Goal: Task Accomplishment & Management: Manage account settings

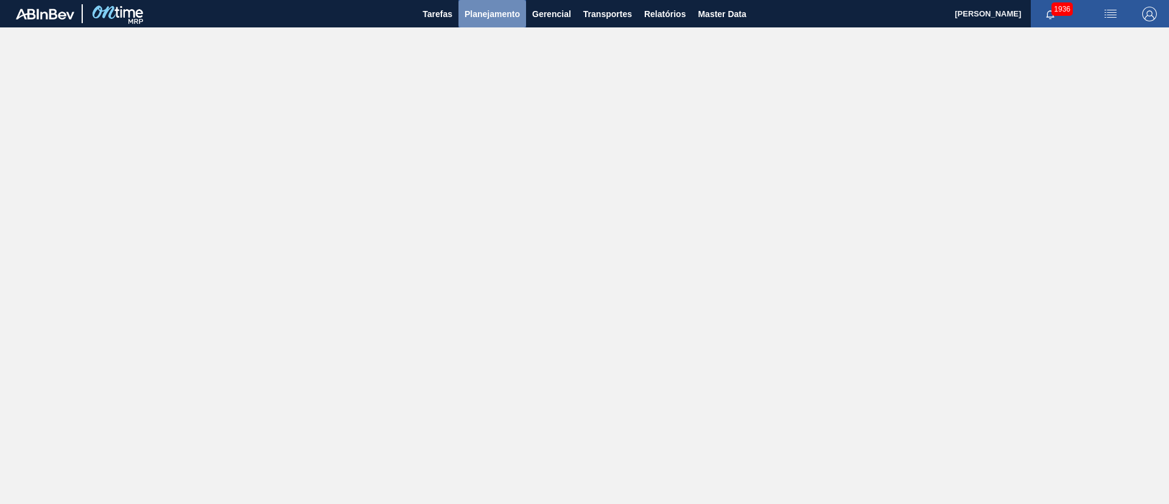
click at [482, 12] on span "Planejamento" at bounding box center [492, 14] width 55 height 15
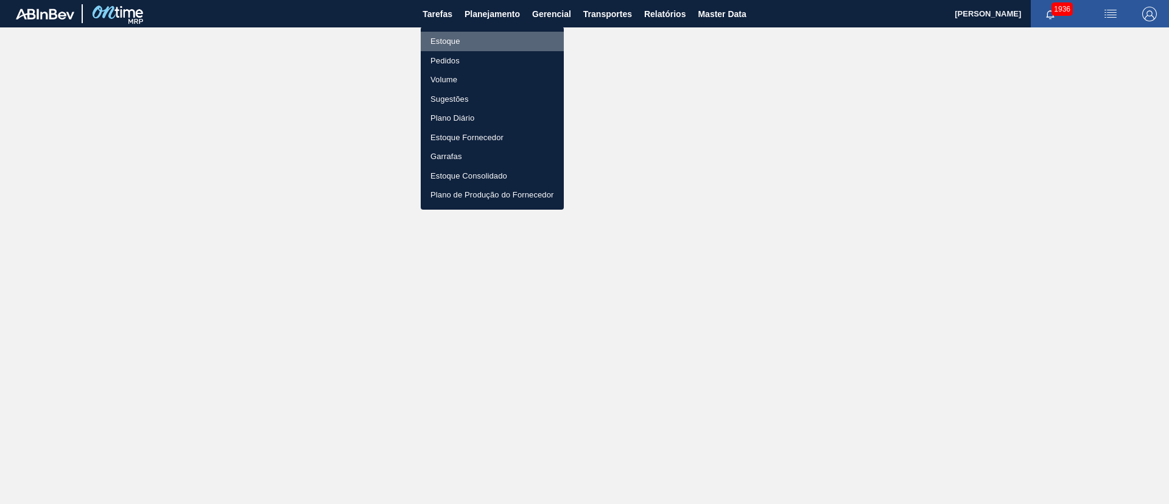
click at [438, 42] on li "Estoque" at bounding box center [492, 41] width 143 height 19
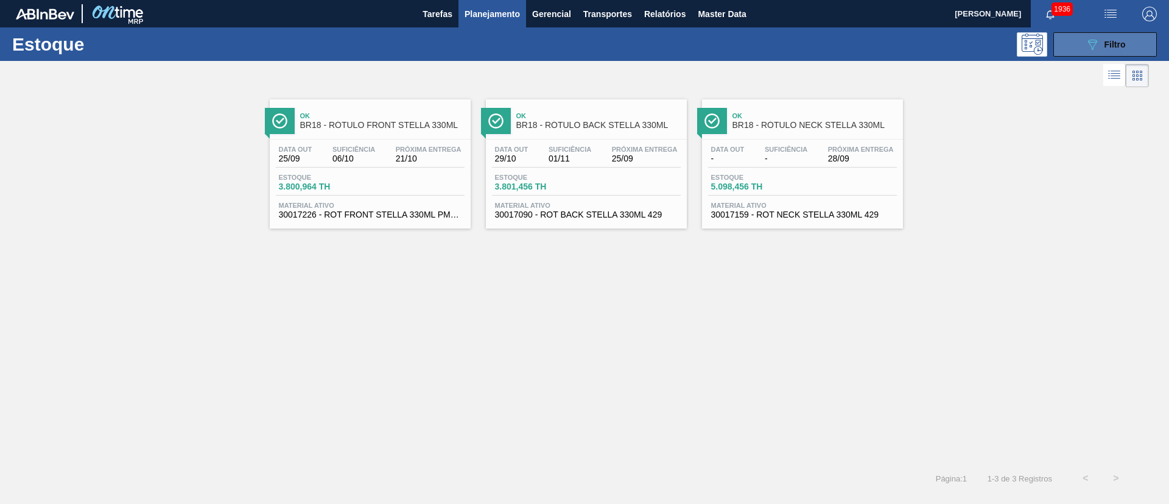
click at [1085, 41] on icon "089F7B8B-B2A5-4AFE-B5C0-19BA573D28AC" at bounding box center [1092, 44] width 15 height 15
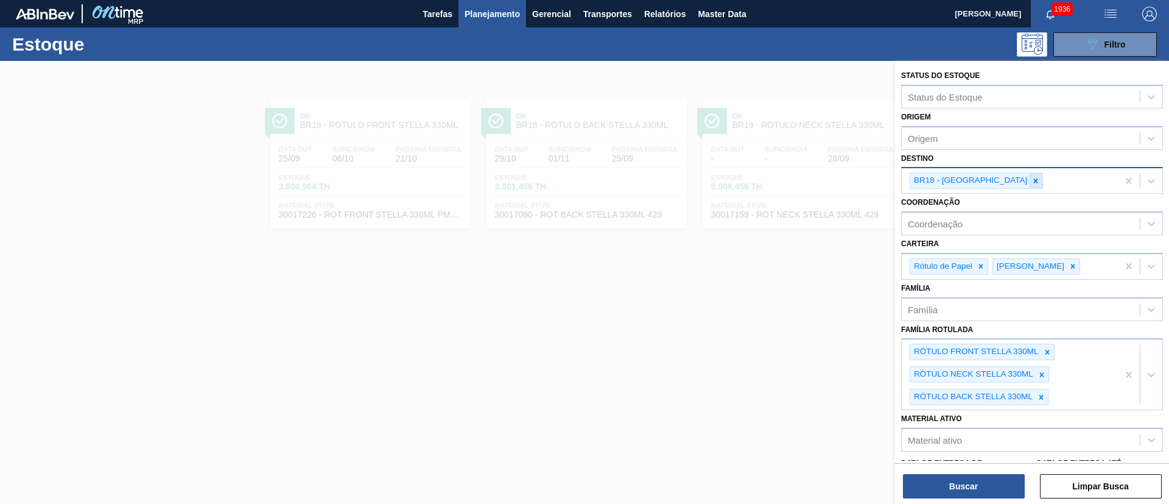
click at [1034, 180] on icon at bounding box center [1036, 180] width 4 height 4
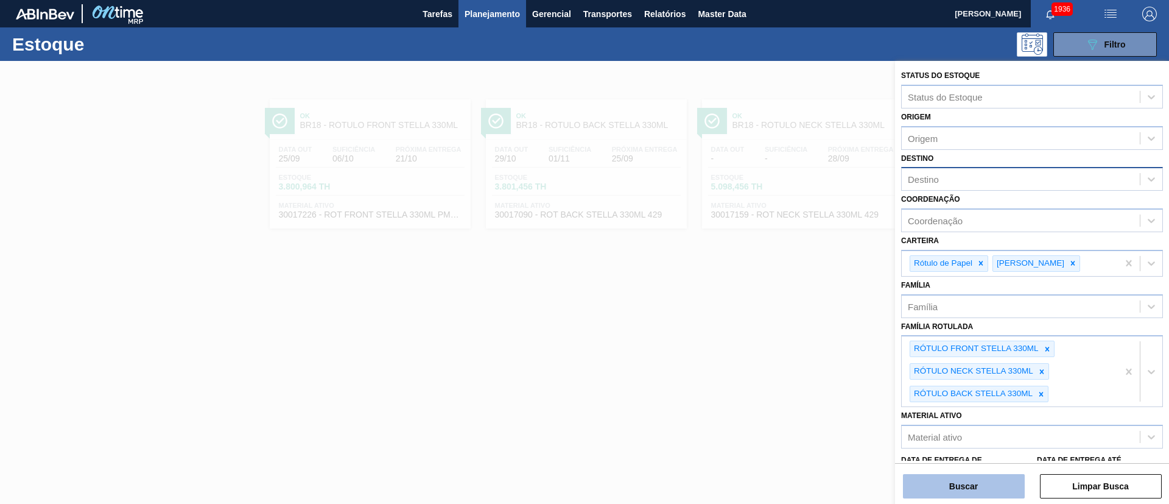
click at [980, 477] on button "Buscar" at bounding box center [964, 486] width 122 height 24
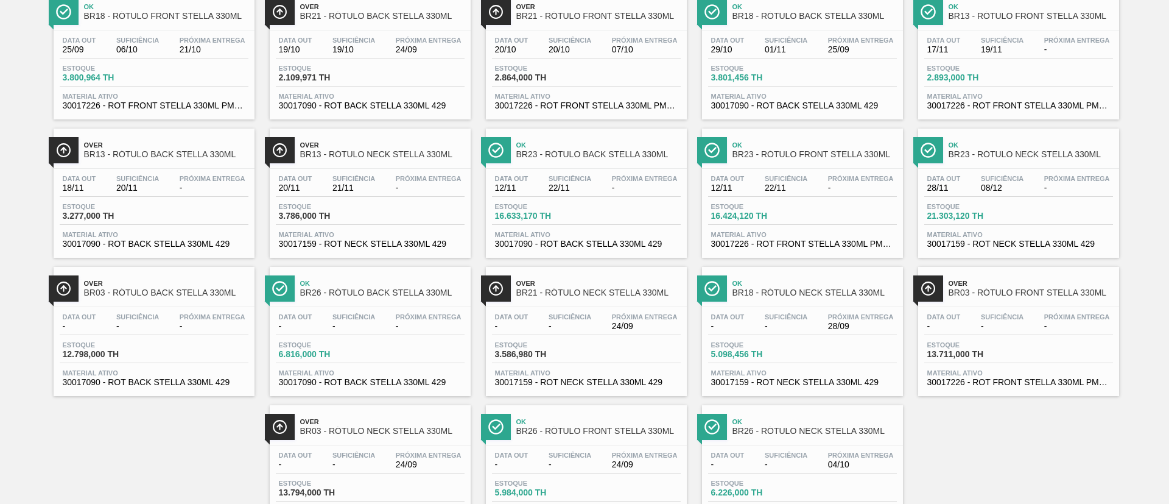
scroll to position [170, 0]
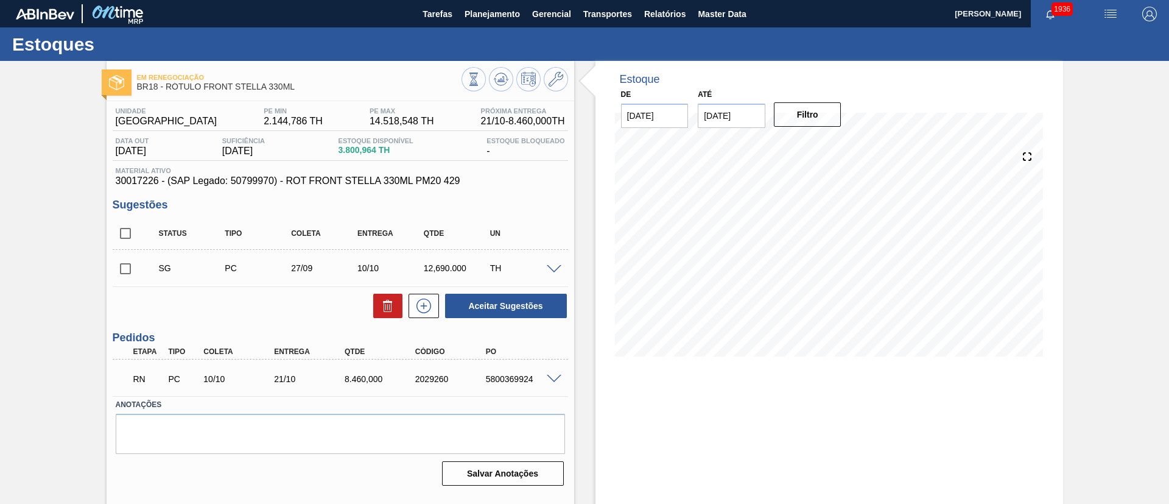
click at [557, 380] on span at bounding box center [554, 378] width 15 height 9
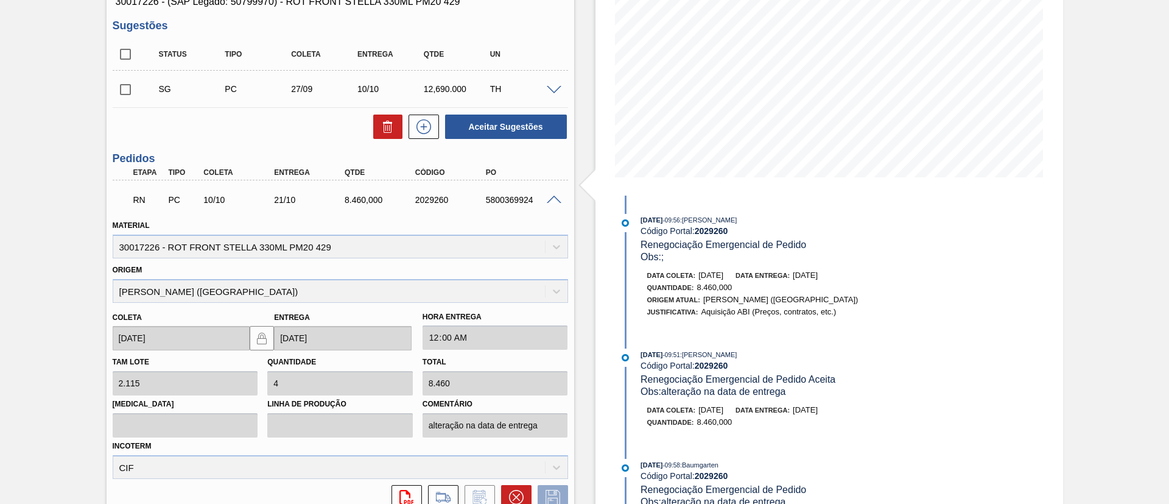
scroll to position [196, 0]
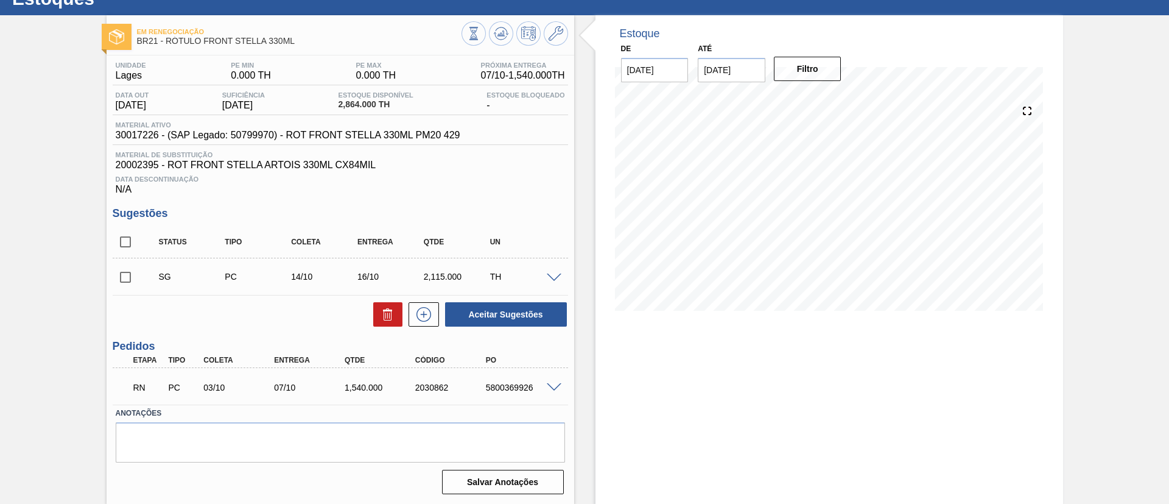
scroll to position [46, 0]
click at [554, 388] on span at bounding box center [554, 386] width 15 height 9
type input "2.115"
type input "0,728"
type input "1.540"
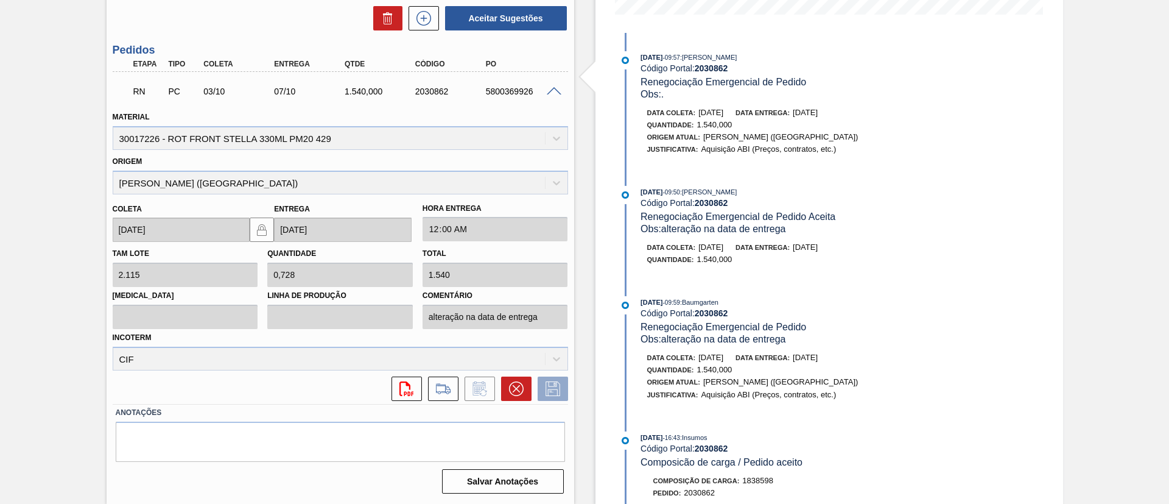
scroll to position [68, 0]
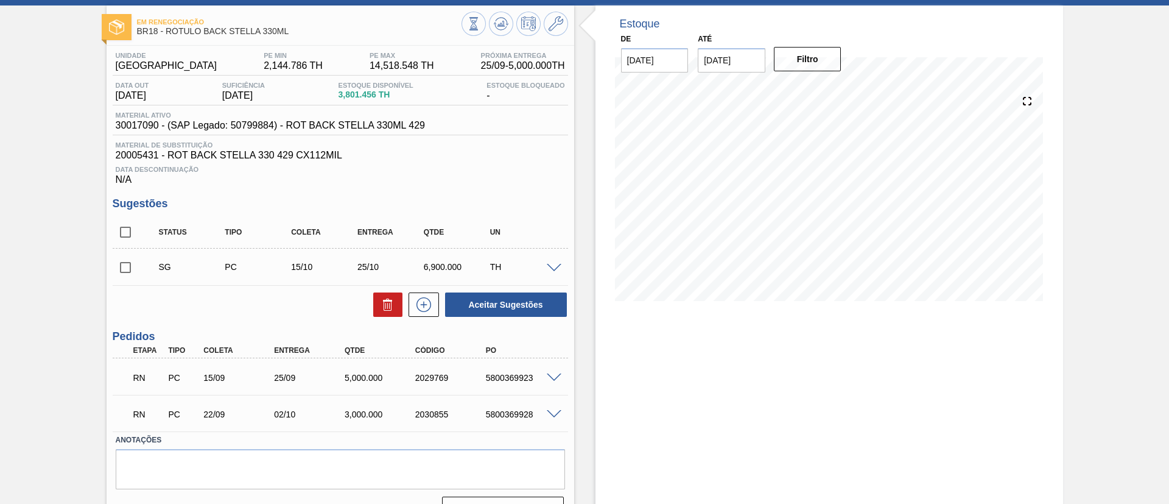
scroll to position [83, 0]
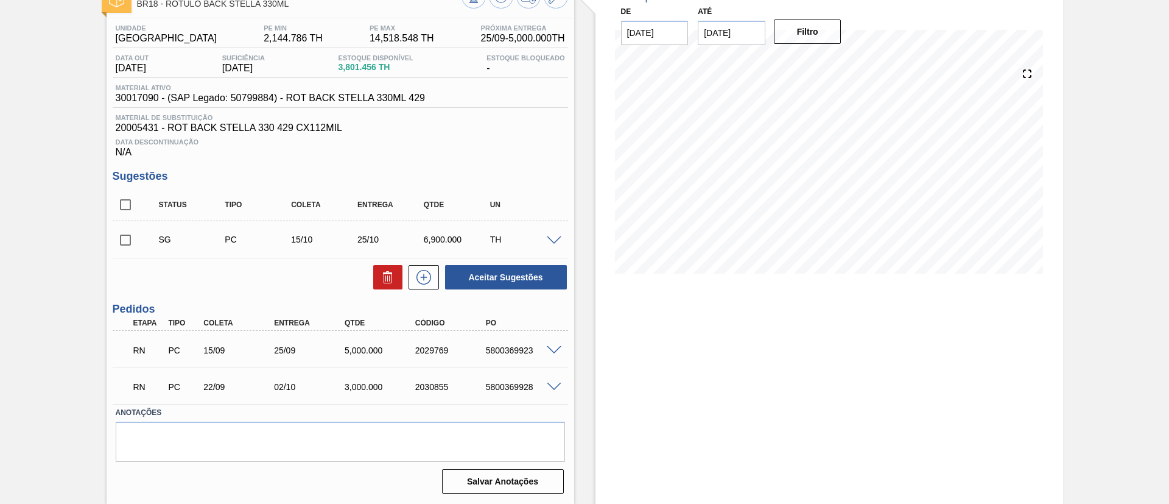
click at [548, 348] on span at bounding box center [554, 350] width 15 height 9
type input "2.300"
type input "2,174"
type input "5.000"
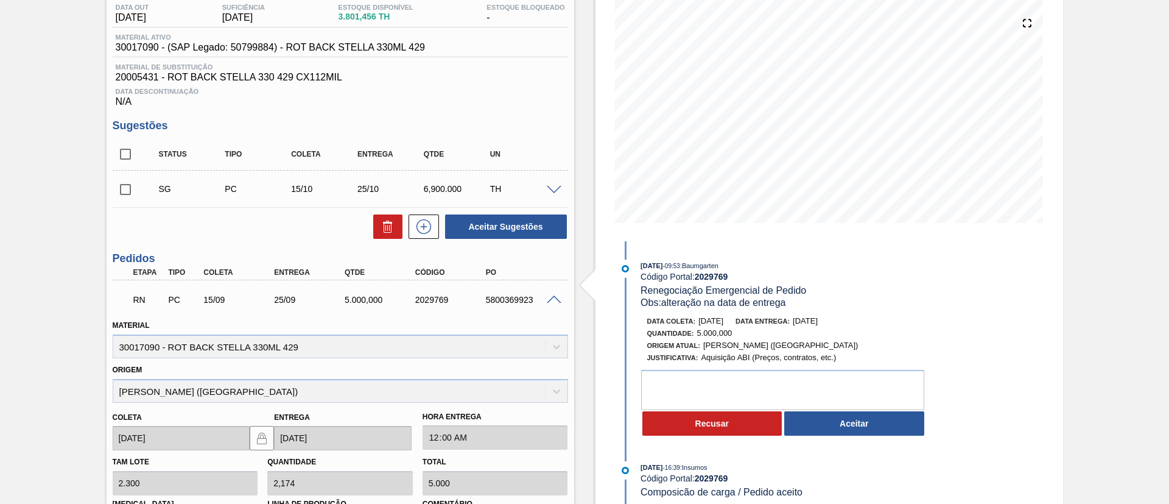
scroll to position [265, 0]
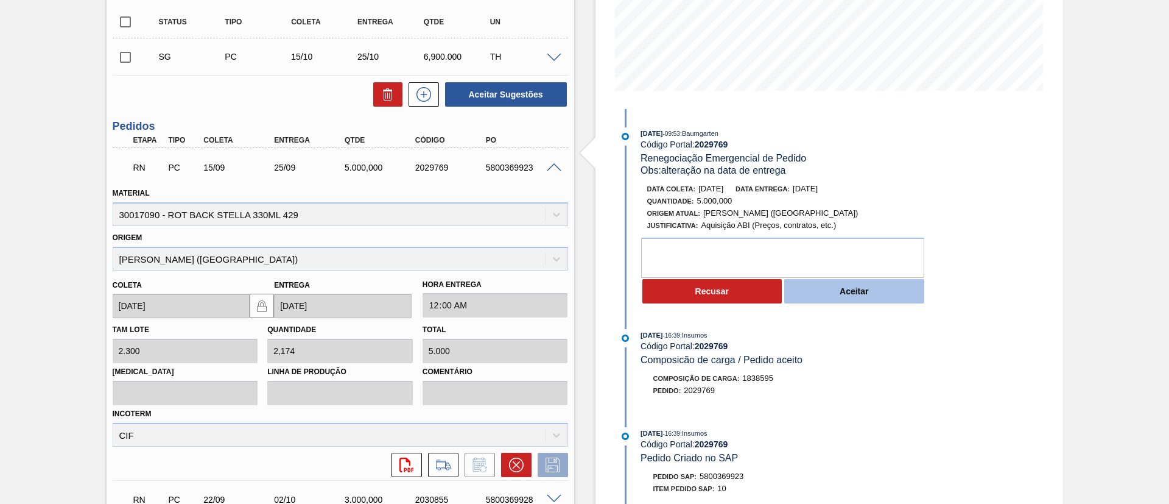
click at [828, 284] on button "Aceitar" at bounding box center [854, 291] width 140 height 24
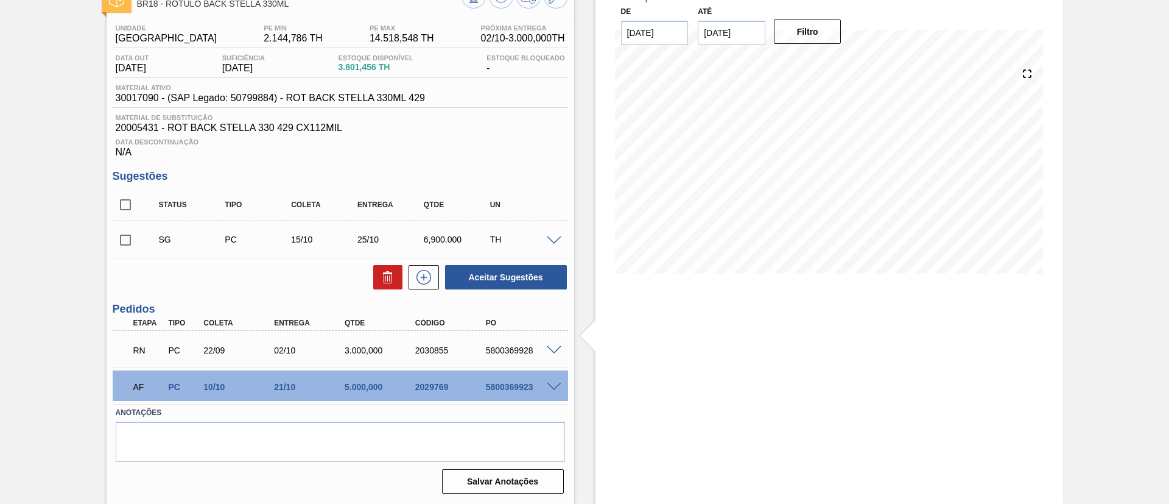
scroll to position [83, 0]
click at [557, 347] on span at bounding box center [554, 350] width 15 height 9
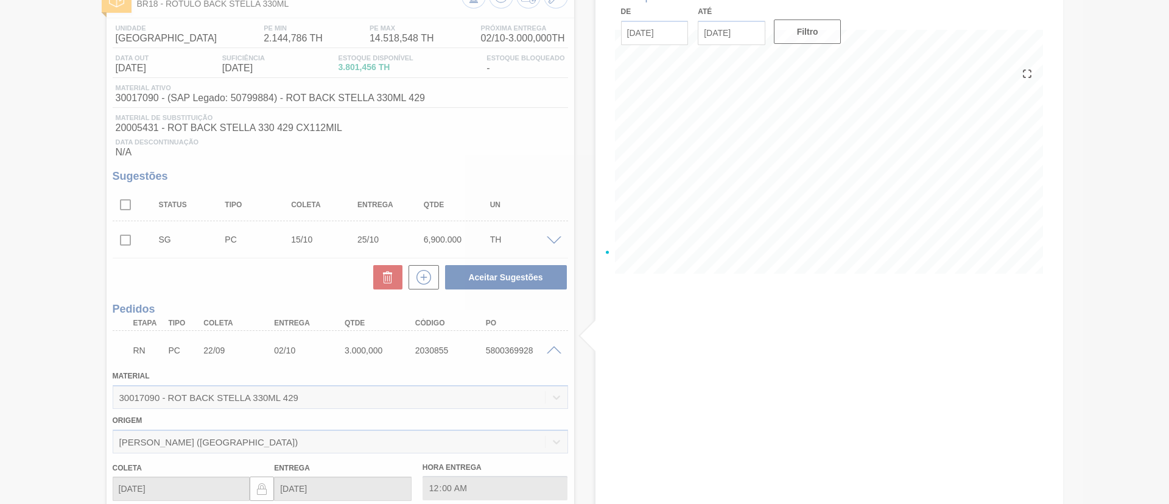
scroll to position [265, 0]
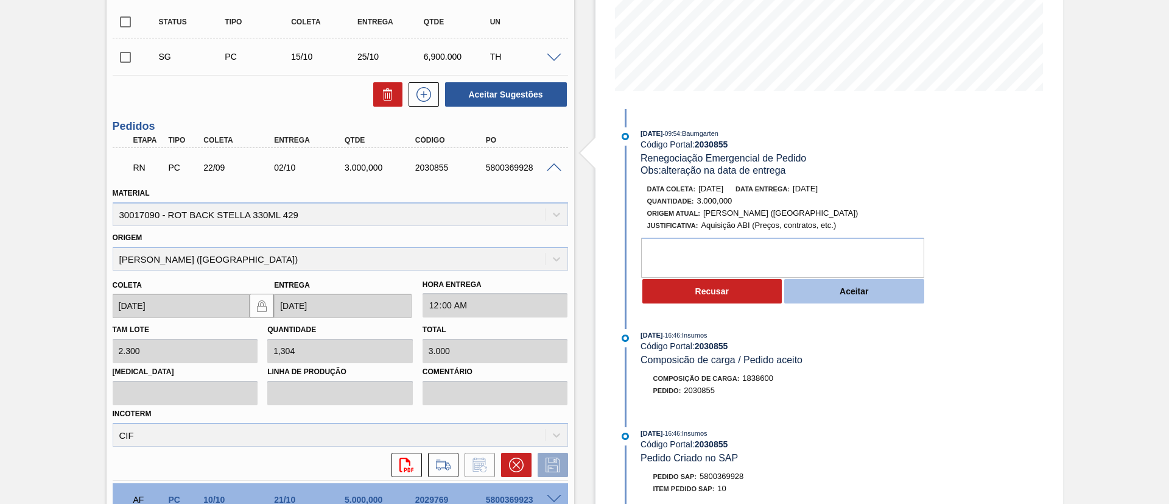
click at [818, 290] on button "Aceitar" at bounding box center [854, 291] width 140 height 24
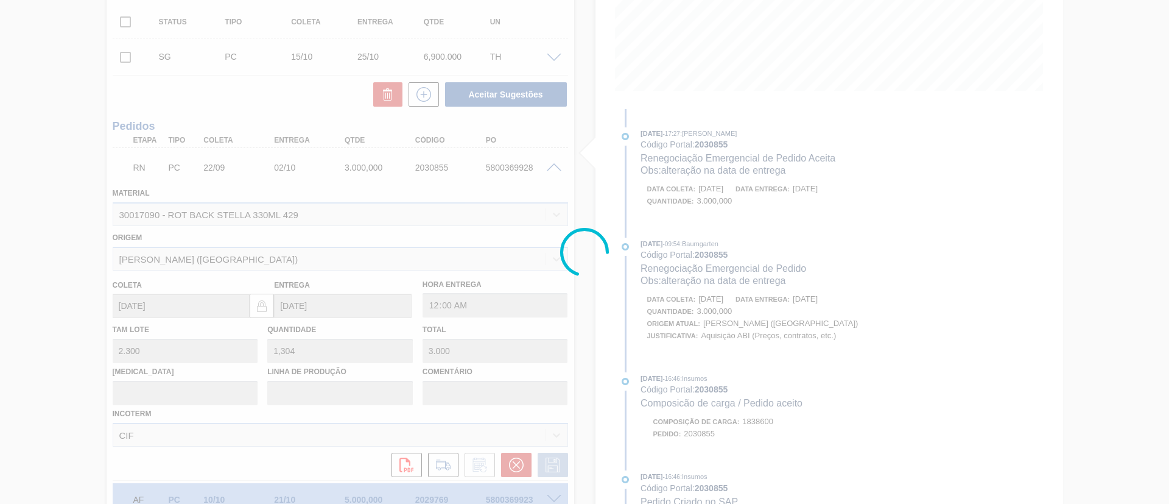
type input "alteração na data de entrega"
type input "10/10/2025"
type input "21/10/2025"
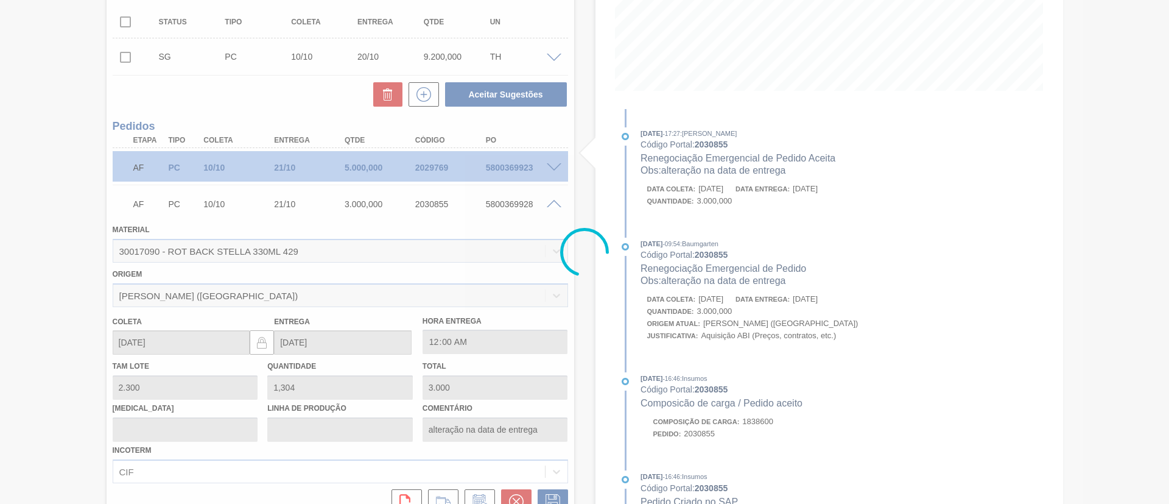
scroll to position [83, 0]
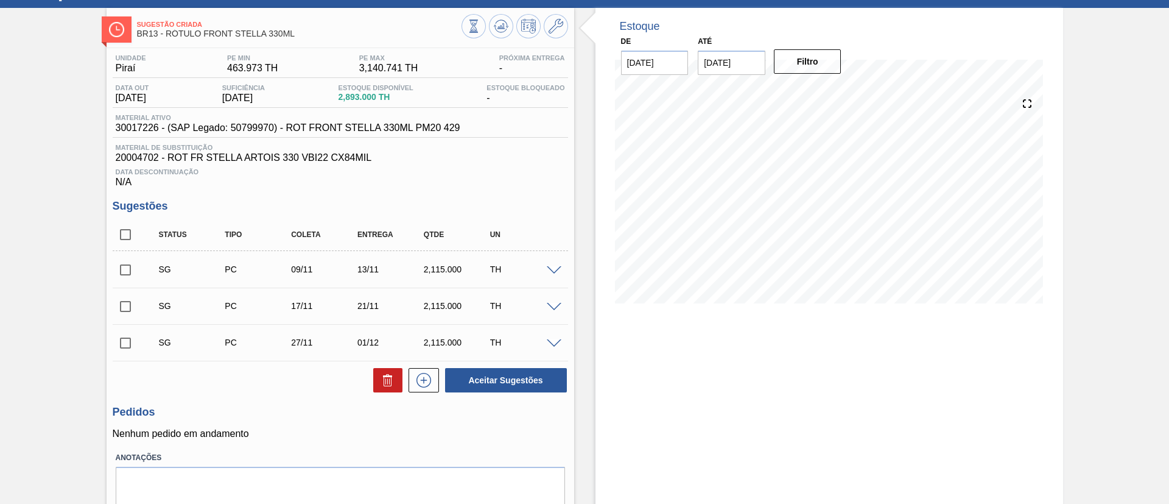
scroll to position [98, 0]
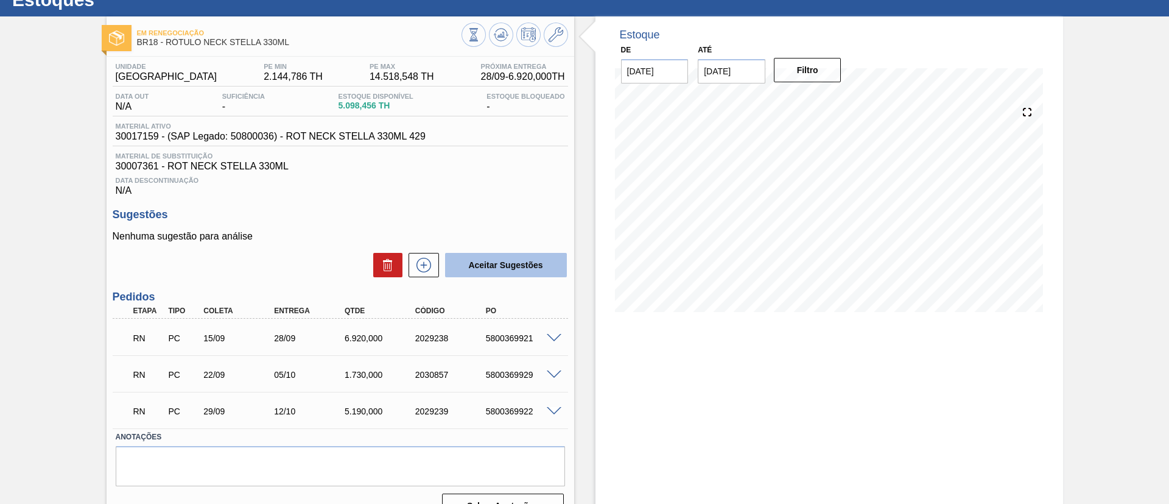
scroll to position [69, 0]
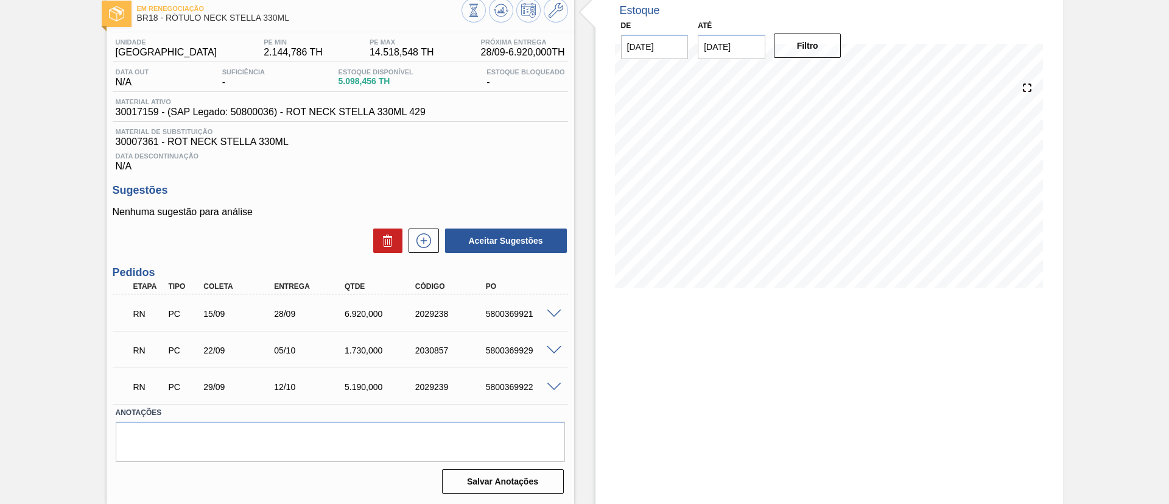
click at [553, 311] on span at bounding box center [554, 313] width 15 height 9
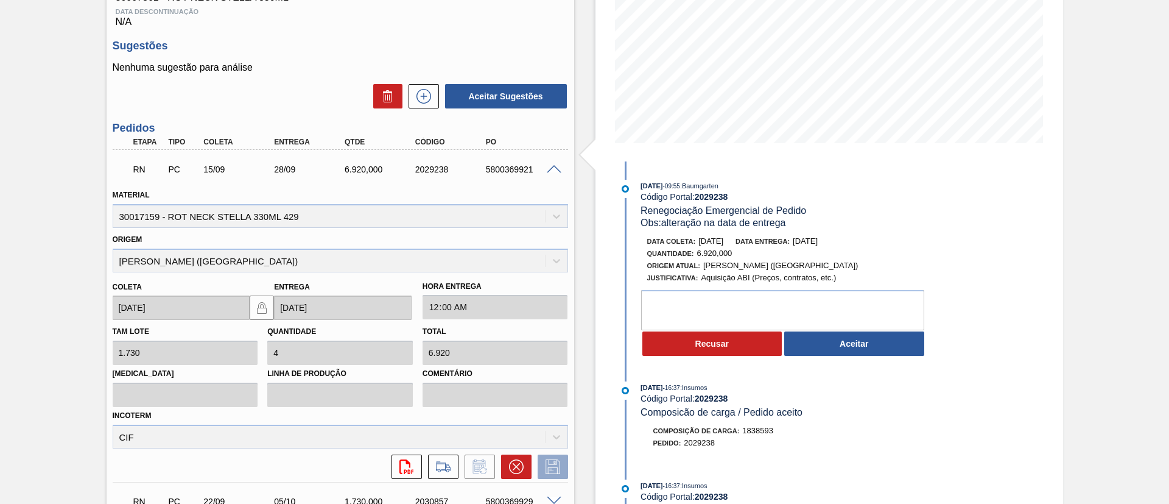
scroll to position [343, 0]
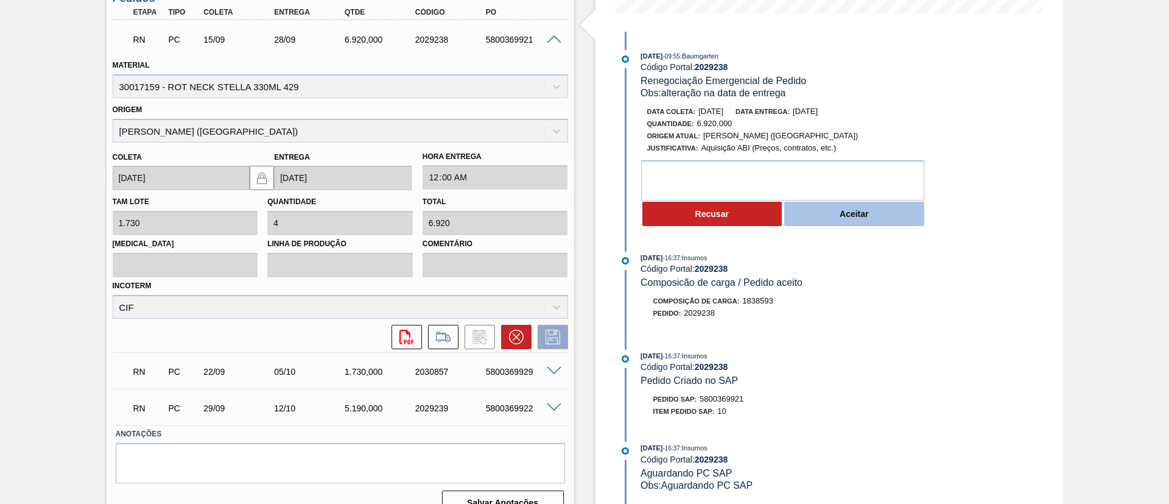
click at [805, 205] on button "Aceitar" at bounding box center [854, 214] width 140 height 24
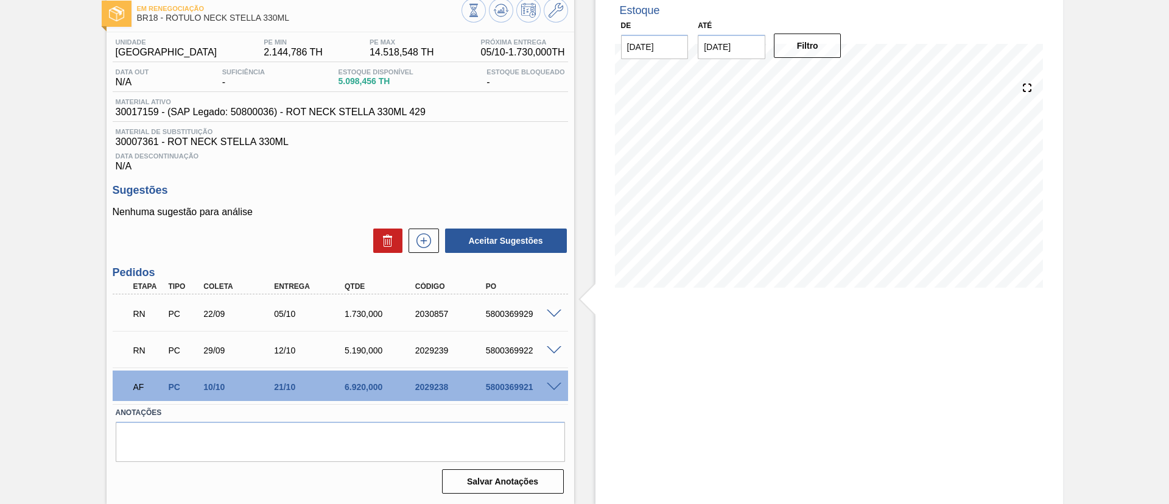
scroll to position [69, 0]
click at [553, 314] on span at bounding box center [554, 313] width 15 height 9
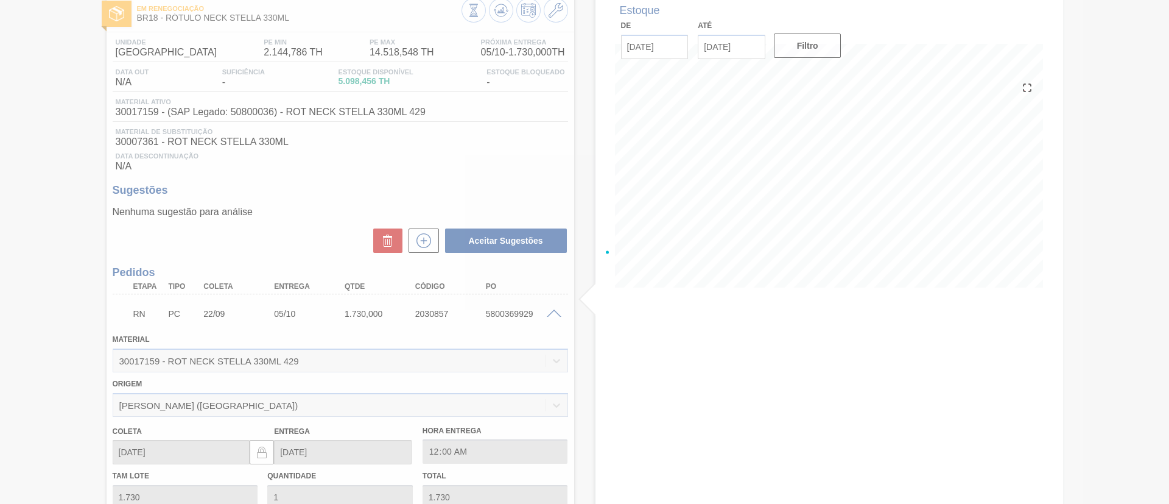
scroll to position [343, 0]
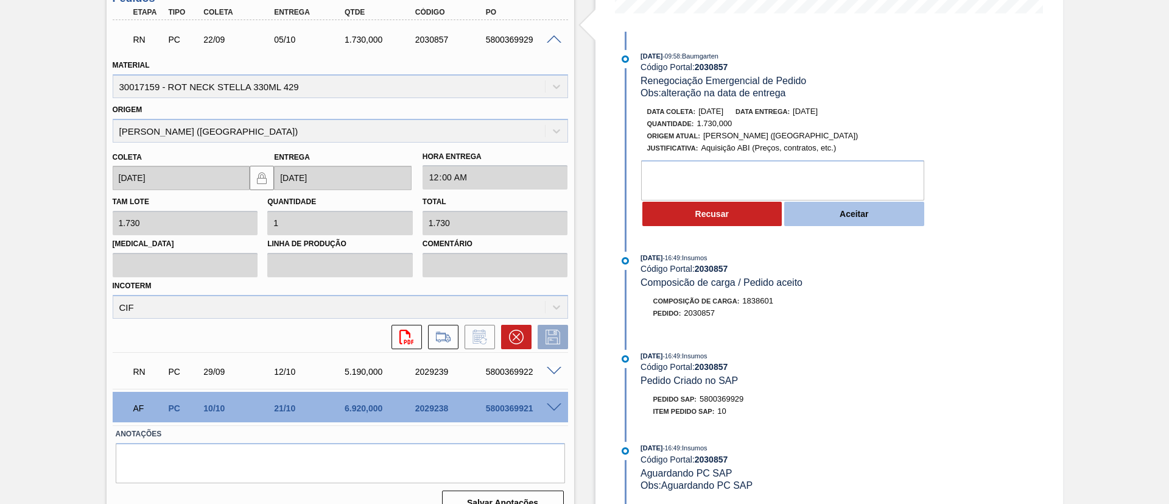
click at [834, 216] on button "Aceitar" at bounding box center [854, 214] width 140 height 24
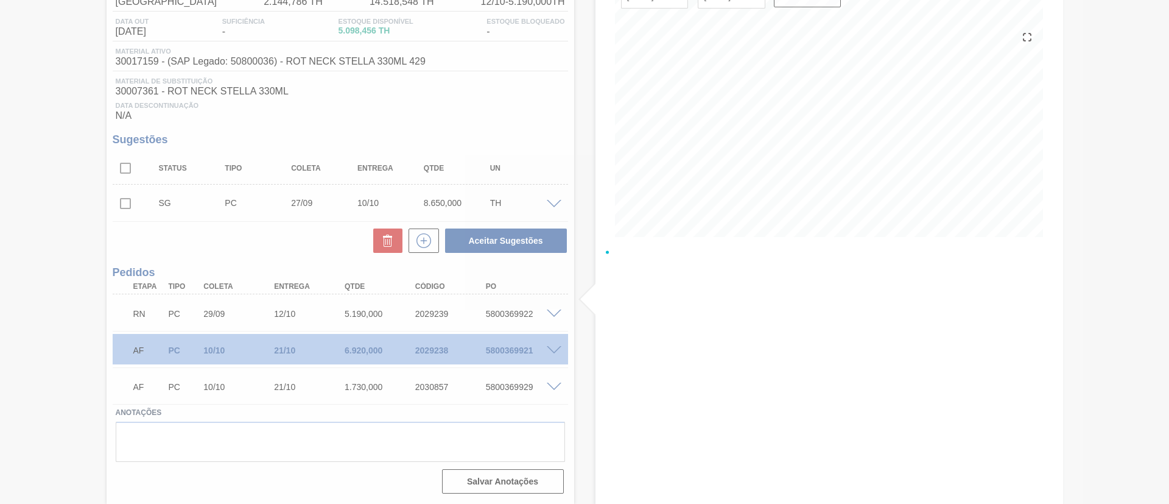
scroll to position [119, 0]
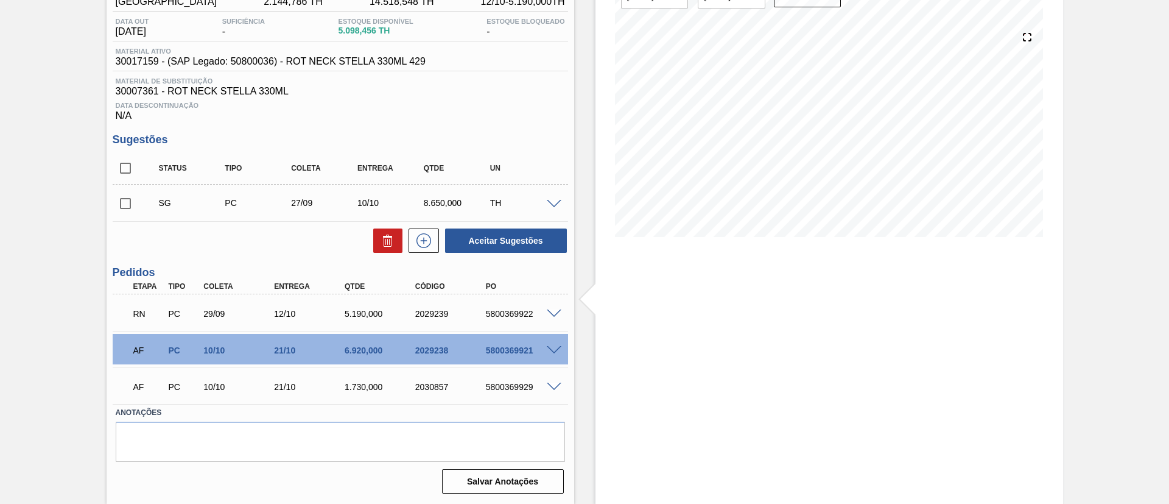
click at [556, 314] on span at bounding box center [554, 313] width 15 height 9
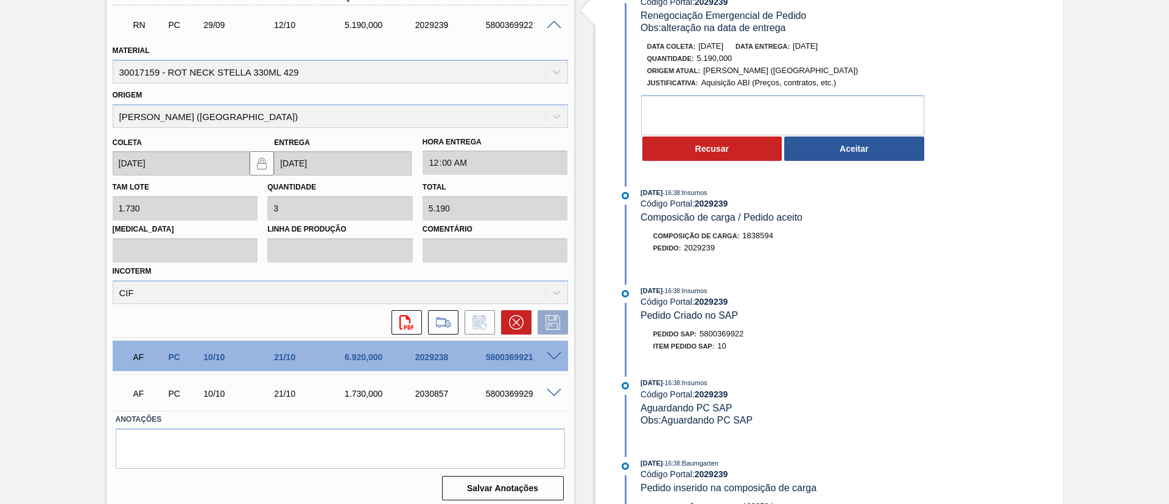
scroll to position [415, 0]
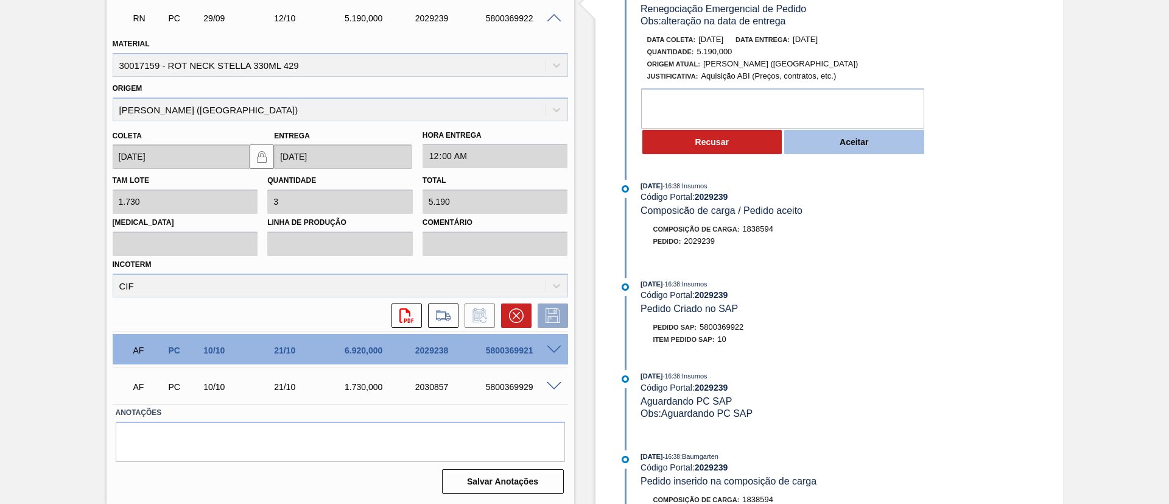
click at [828, 146] on button "Aceitar" at bounding box center [854, 142] width 140 height 24
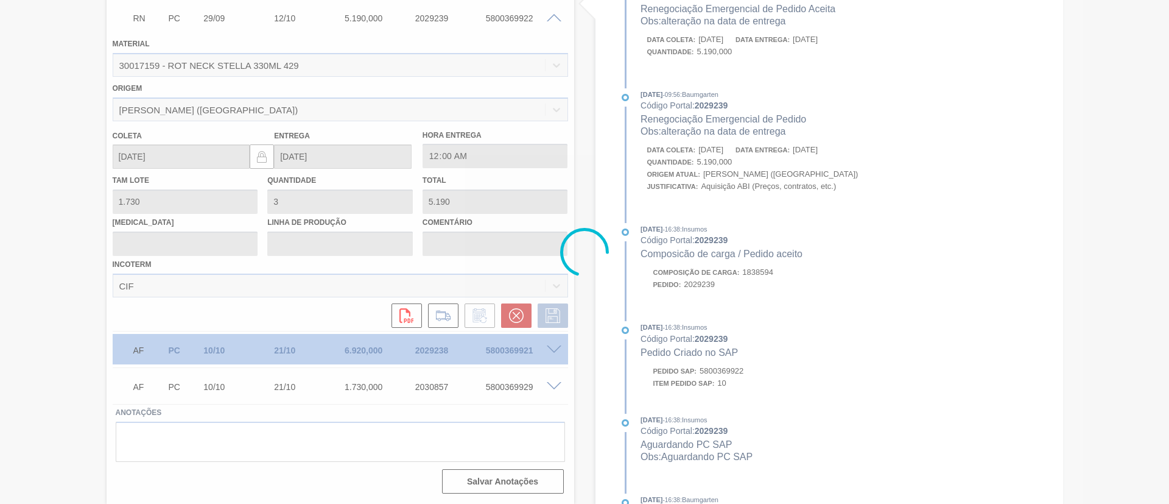
type input "alteração na data de entrega"
type input "[DATE]"
type input "21/10/2025"
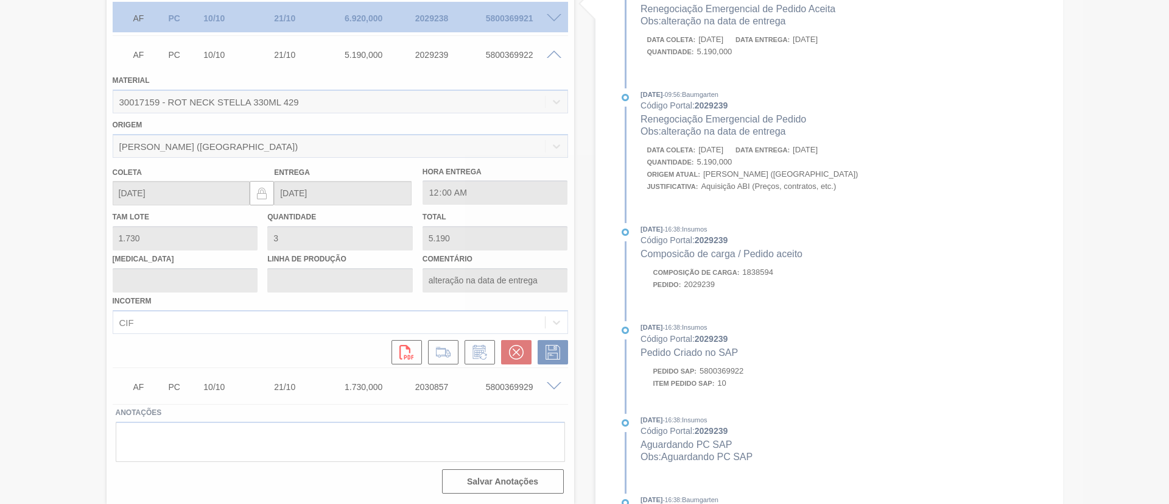
scroll to position [83, 0]
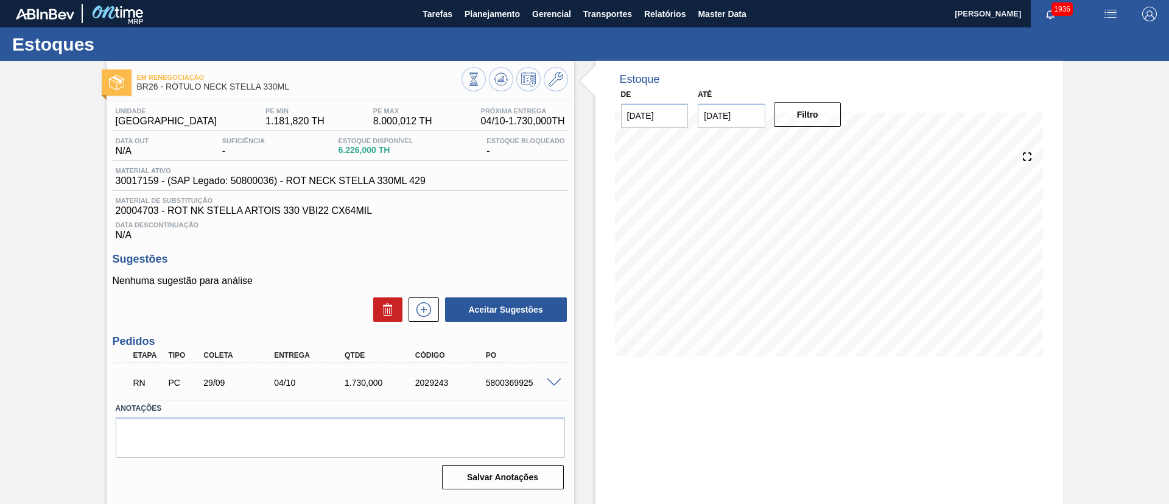
click at [554, 385] on div "5800369925" at bounding box center [522, 383] width 79 height 10
click at [552, 385] on span at bounding box center [554, 382] width 15 height 9
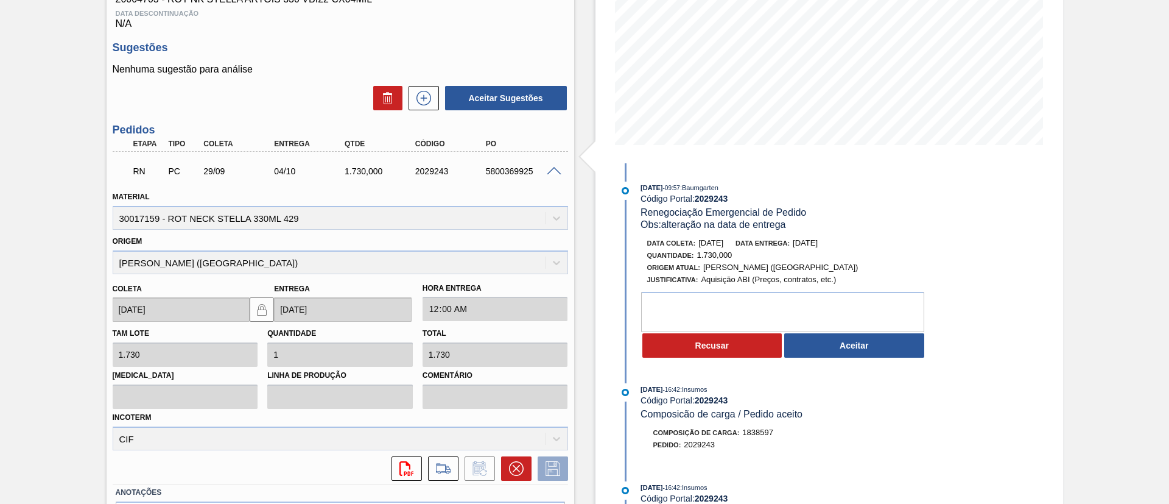
scroll to position [291, 0]
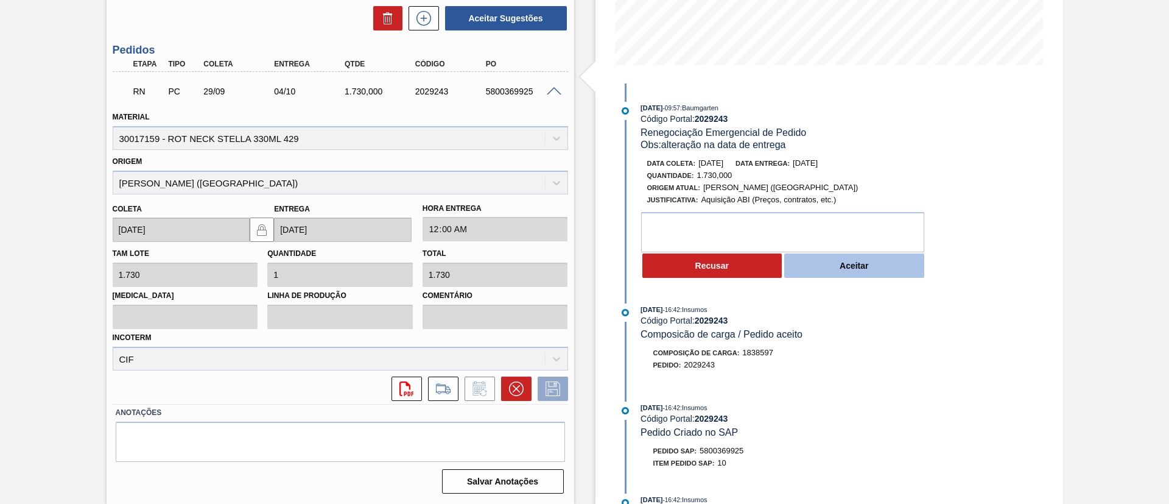
click at [832, 264] on button "Aceitar" at bounding box center [854, 265] width 140 height 24
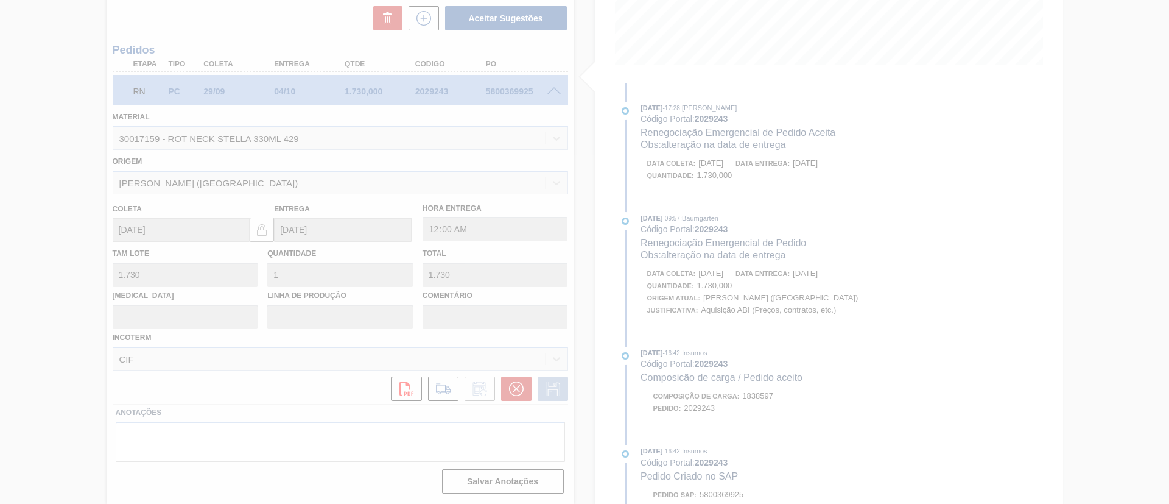
type input "alteração na data de entrega"
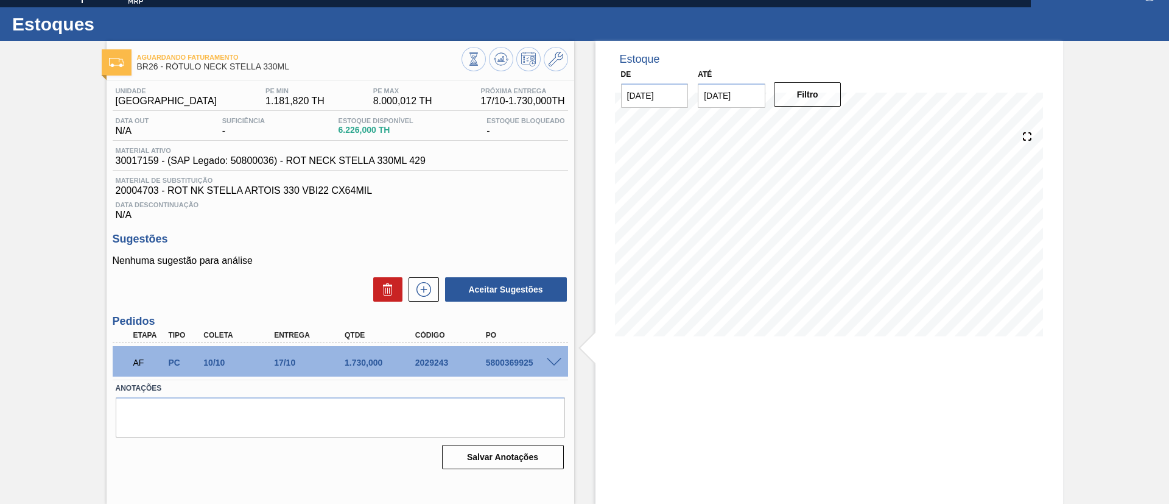
scroll to position [20, 0]
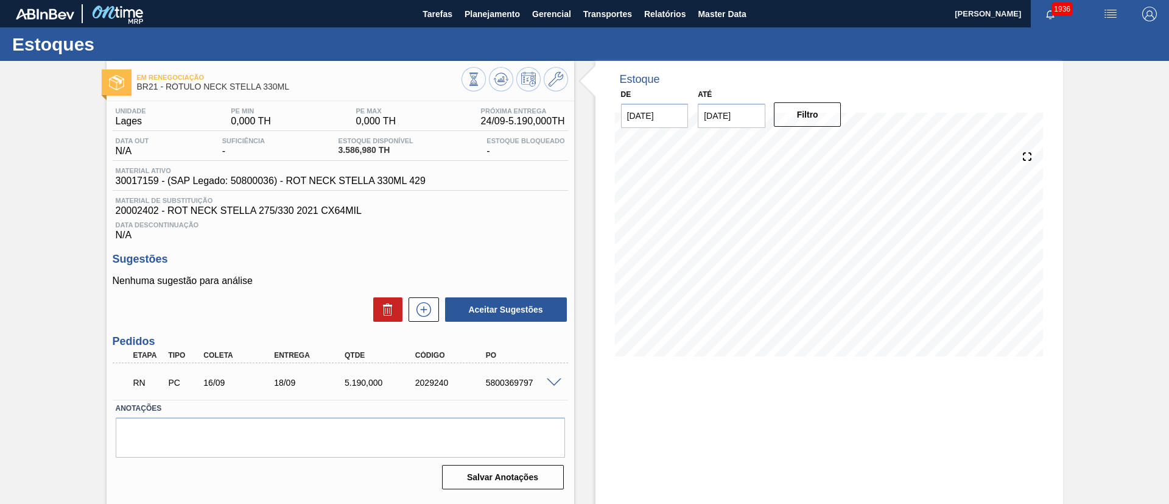
click at [555, 384] on span at bounding box center [554, 382] width 15 height 9
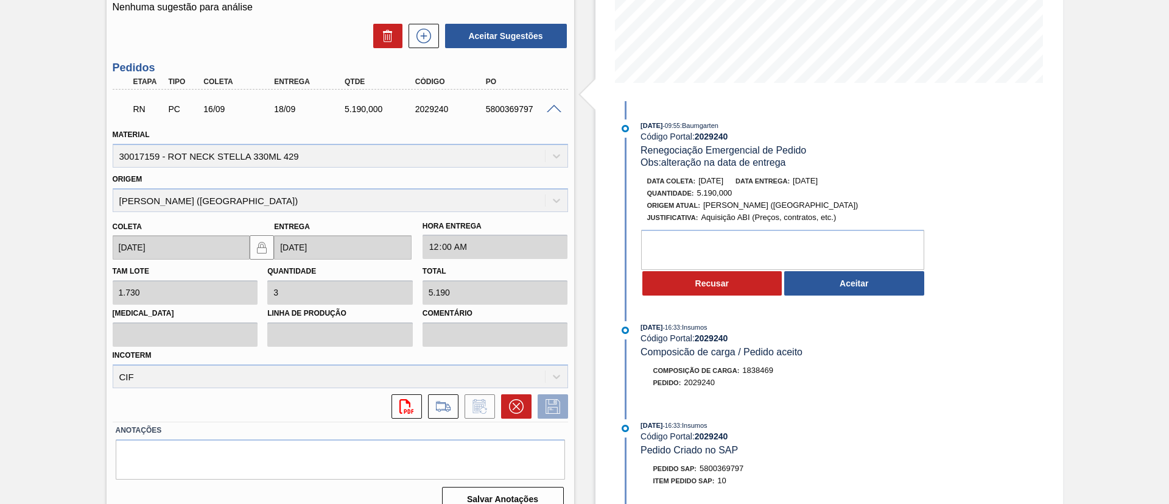
scroll to position [274, 0]
click at [817, 282] on button "Aceitar" at bounding box center [854, 282] width 140 height 24
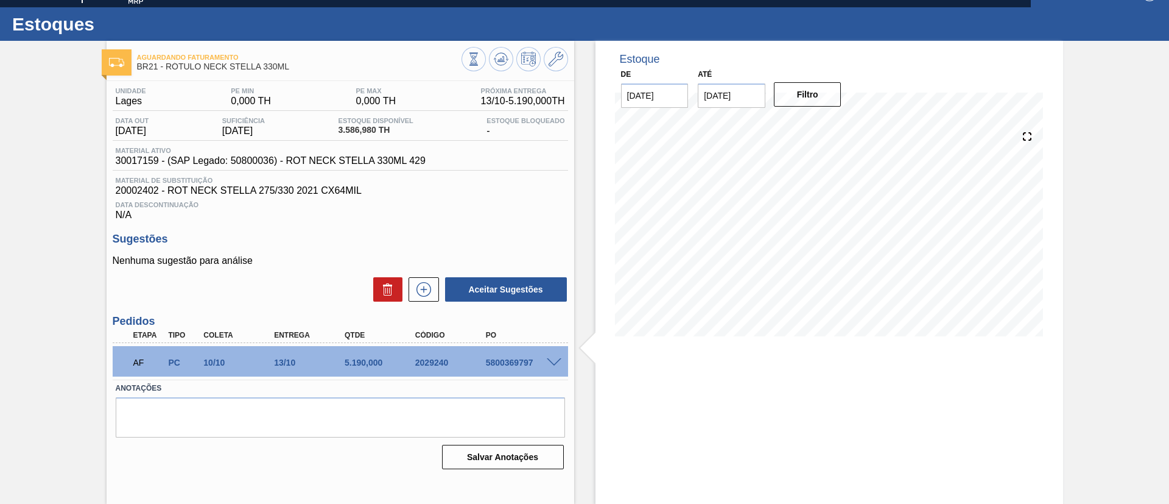
scroll to position [20, 0]
